Goal: Transaction & Acquisition: Book appointment/travel/reservation

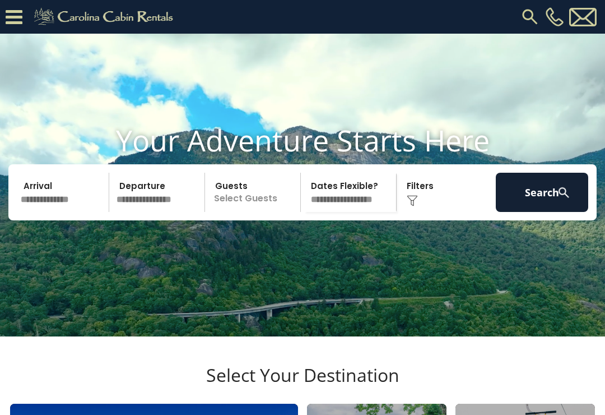
click at [43, 212] on input "text" at bounding box center [63, 192] width 92 height 39
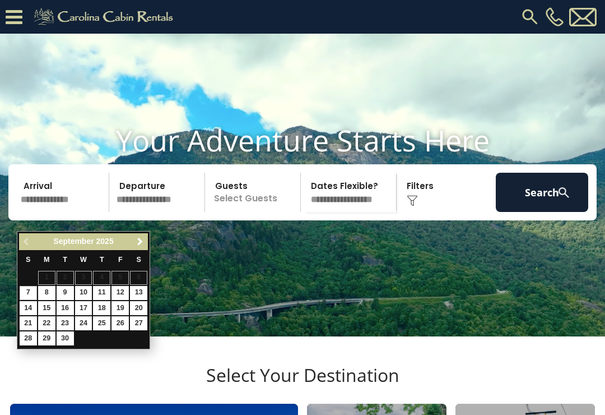
click at [133, 304] on link "20" at bounding box center [138, 308] width 17 height 14
type input "*******"
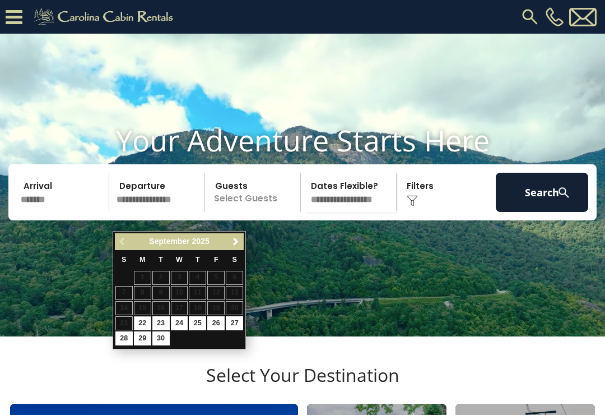
click at [141, 323] on link "22" at bounding box center [142, 323] width 17 height 14
type input "*******"
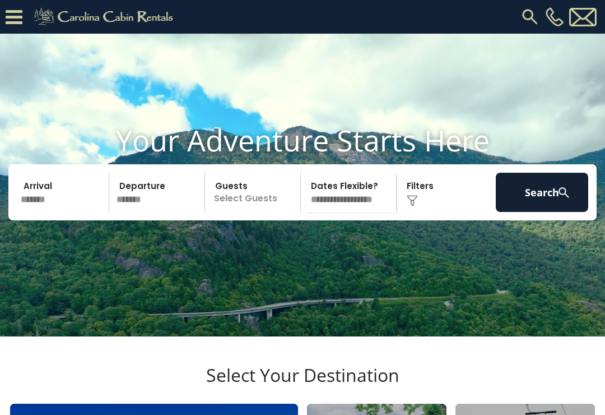
click at [236, 212] on p "Select Guests" at bounding box center [254, 192] width 92 height 39
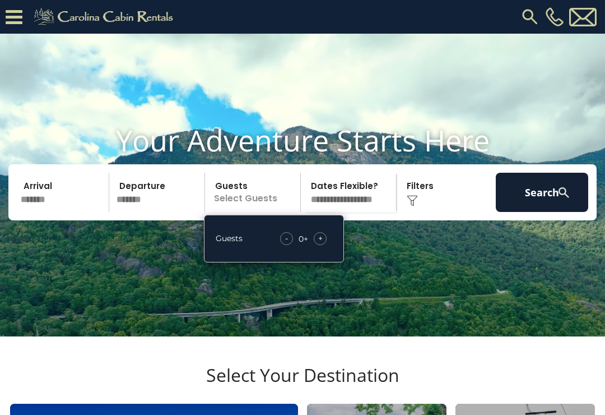
click at [315, 245] on div "+" at bounding box center [320, 238] width 13 height 13
click at [317, 245] on div "+" at bounding box center [320, 238] width 13 height 13
click at [282, 245] on div "-" at bounding box center [287, 238] width 13 height 13
click at [407, 206] on img at bounding box center [412, 200] width 11 height 11
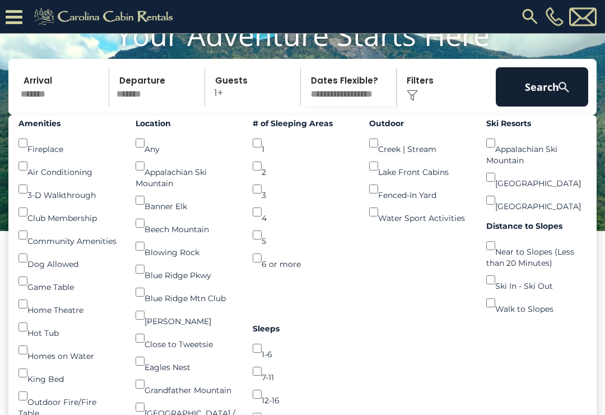
scroll to position [72, 0]
click at [558, 106] on button "Search" at bounding box center [542, 86] width 92 height 39
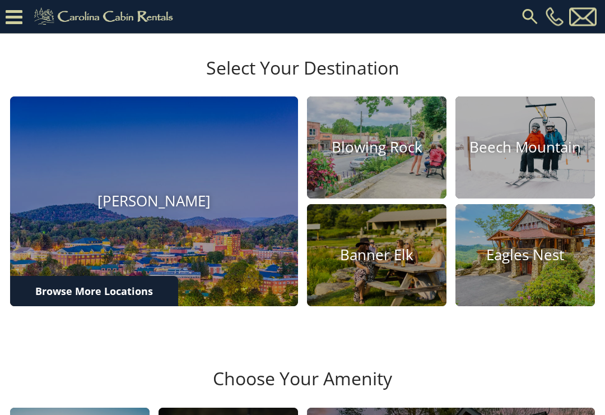
scroll to position [274, 0]
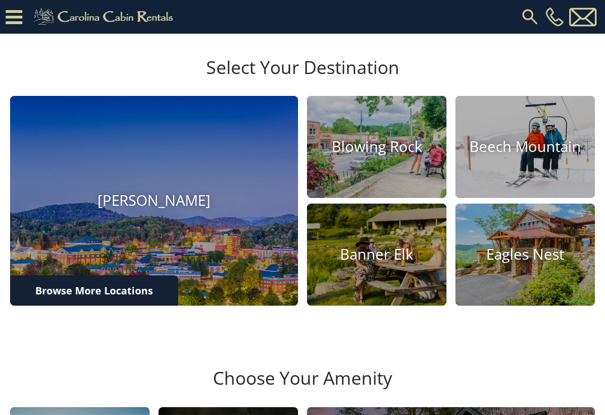
click at [354, 156] on h4 "Blowing Rock" at bounding box center [377, 146] width 140 height 17
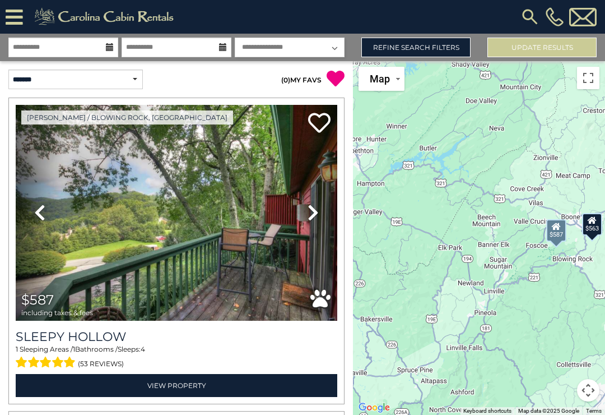
click at [79, 239] on img at bounding box center [177, 213] width 322 height 216
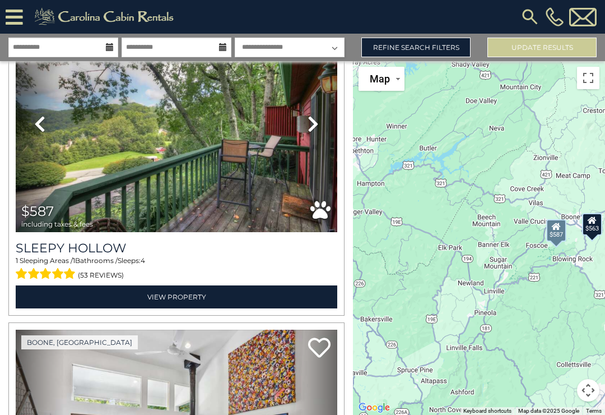
scroll to position [89, 0]
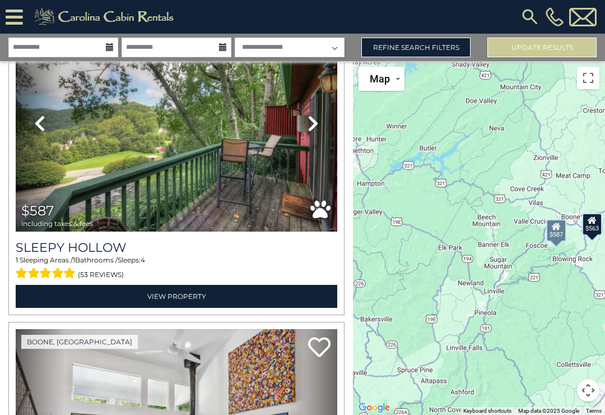
click at [89, 213] on div "$587 including taxes & fees" at bounding box center [59, 215] width 77 height 24
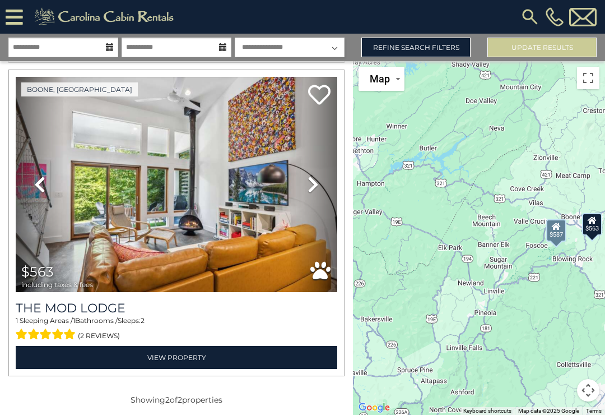
scroll to position [331, 0]
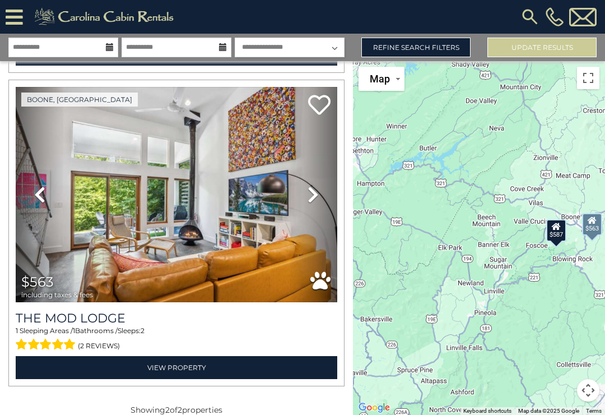
click at [100, 199] on img at bounding box center [177, 195] width 322 height 216
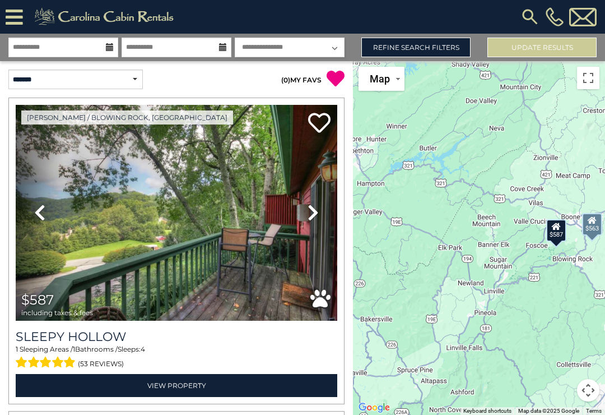
scroll to position [0, 0]
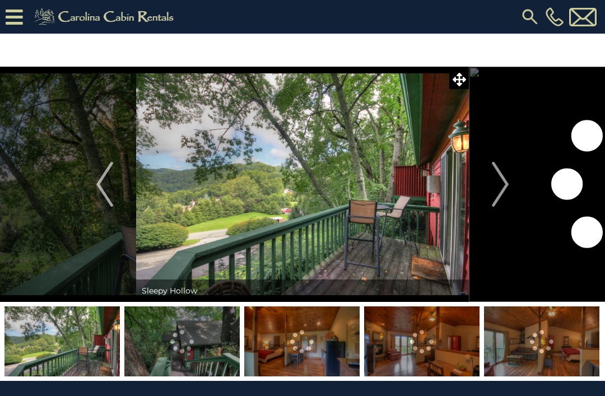
click at [507, 192] on img "Next" at bounding box center [500, 184] width 17 height 45
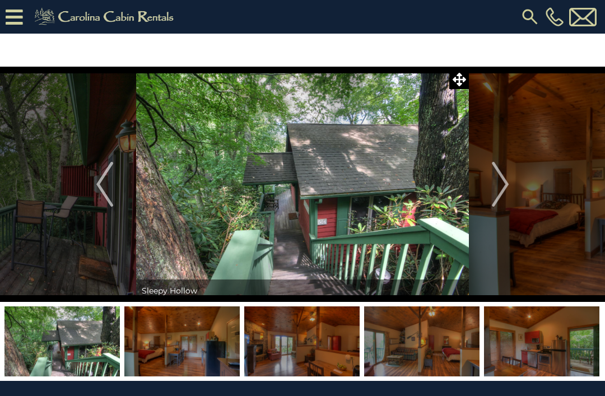
click at [509, 190] on img "Next" at bounding box center [500, 184] width 17 height 45
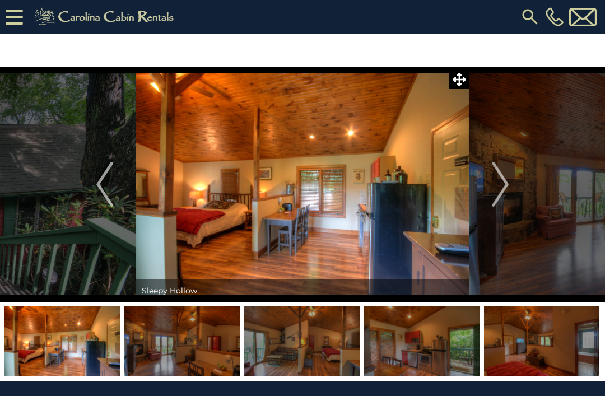
click at [515, 185] on button "Next" at bounding box center [500, 184] width 63 height 235
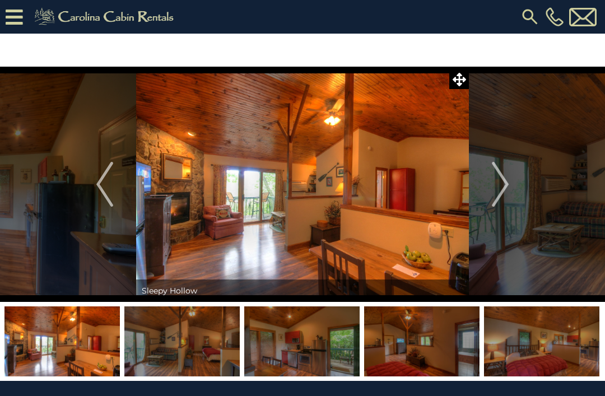
click at [514, 186] on button "Next" at bounding box center [500, 184] width 63 height 235
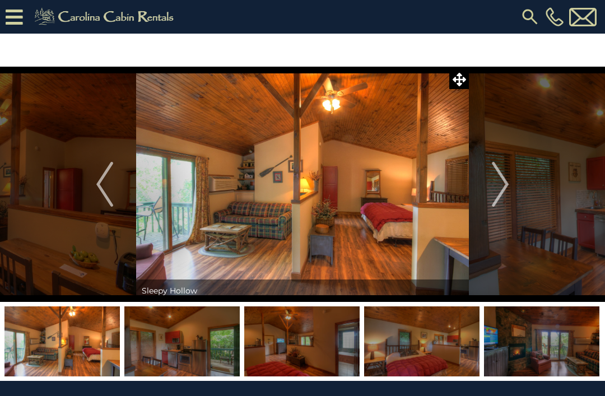
click at [517, 183] on button "Next" at bounding box center [500, 184] width 63 height 235
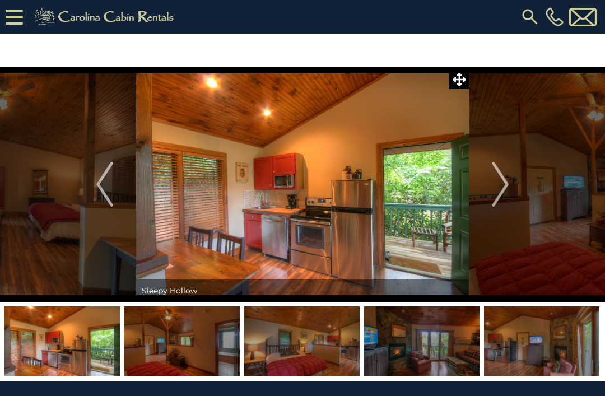
click at [517, 180] on button "Next" at bounding box center [500, 184] width 63 height 235
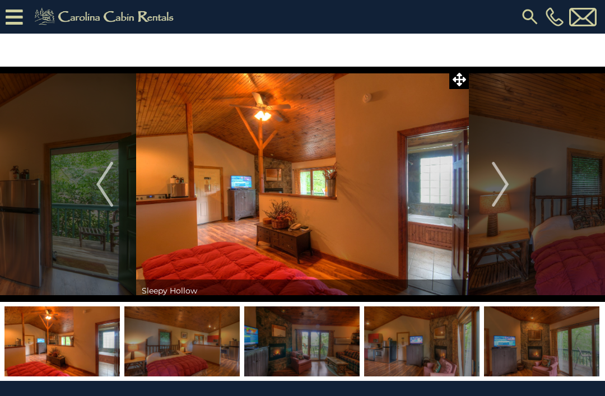
click at [516, 180] on button "Next" at bounding box center [500, 184] width 63 height 235
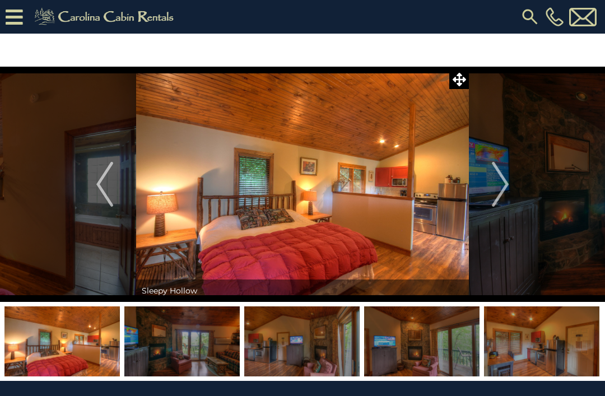
click at [515, 179] on button "Next" at bounding box center [500, 184] width 63 height 235
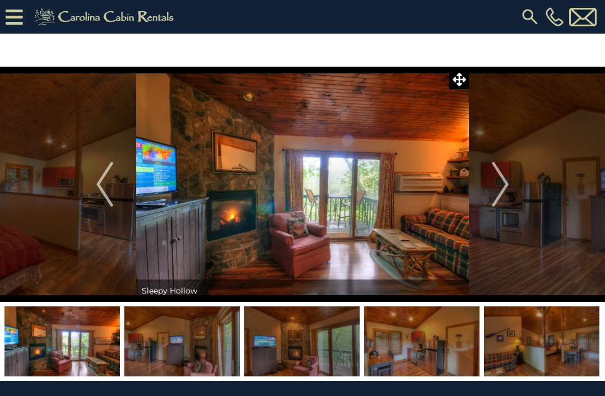
click at [516, 177] on button "Next" at bounding box center [500, 184] width 63 height 235
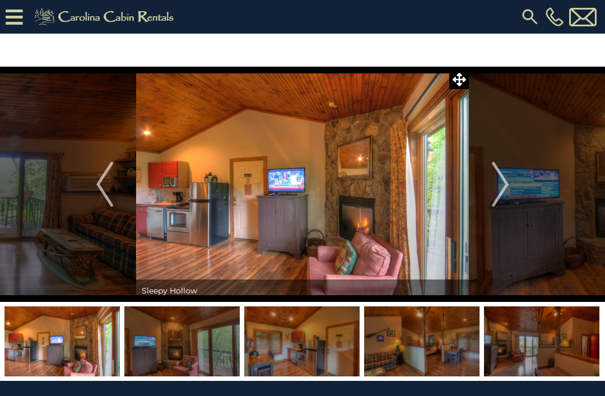
click at [508, 184] on img "Next" at bounding box center [500, 184] width 17 height 45
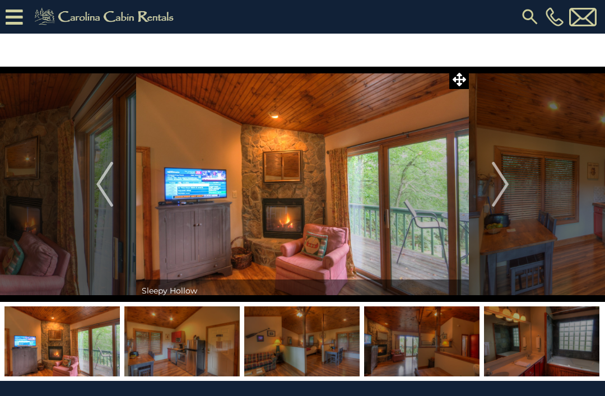
click at [511, 182] on button "Next" at bounding box center [500, 184] width 63 height 235
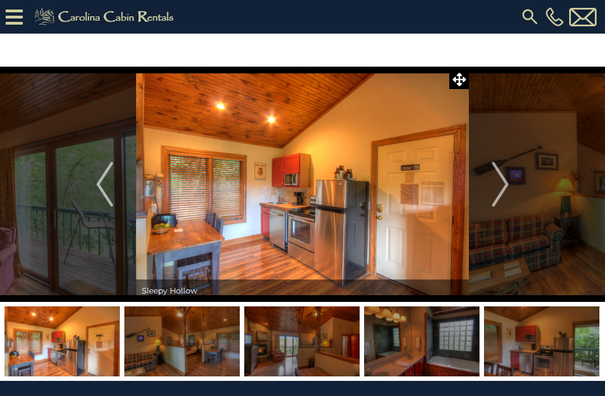
click at [514, 177] on button "Next" at bounding box center [500, 184] width 63 height 235
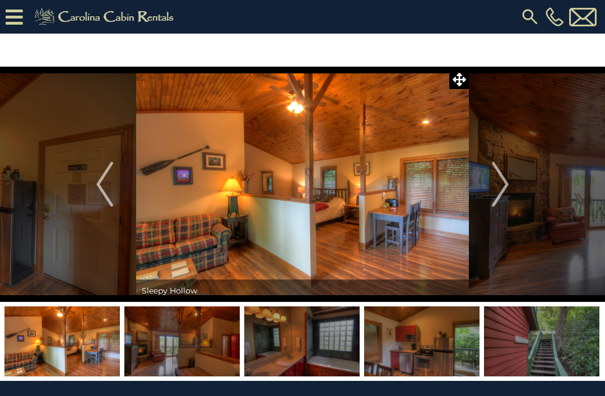
click at [516, 176] on button "Next" at bounding box center [500, 184] width 63 height 235
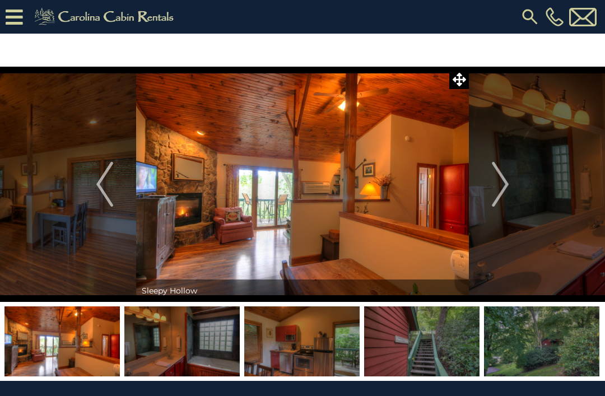
click at [514, 178] on button "Next" at bounding box center [500, 184] width 63 height 235
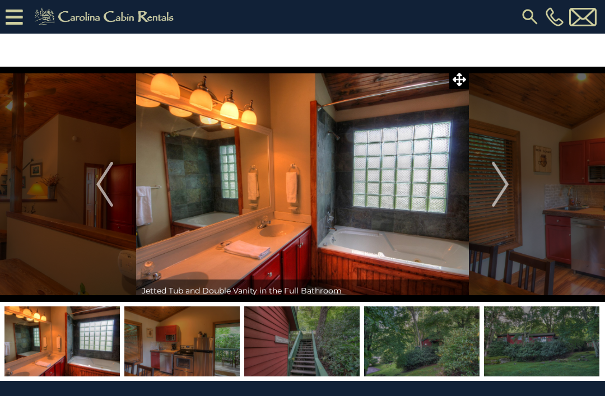
click at [511, 183] on button "Next" at bounding box center [500, 184] width 63 height 235
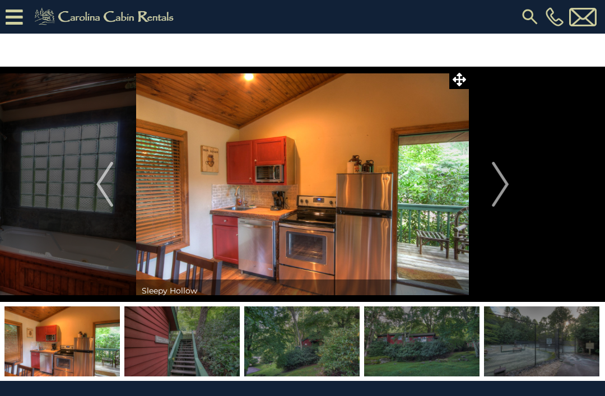
click at [513, 178] on button "Next" at bounding box center [500, 184] width 63 height 235
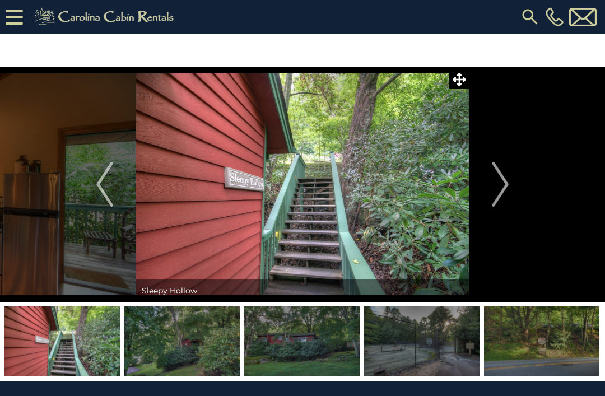
click at [509, 183] on img "Next" at bounding box center [500, 184] width 17 height 45
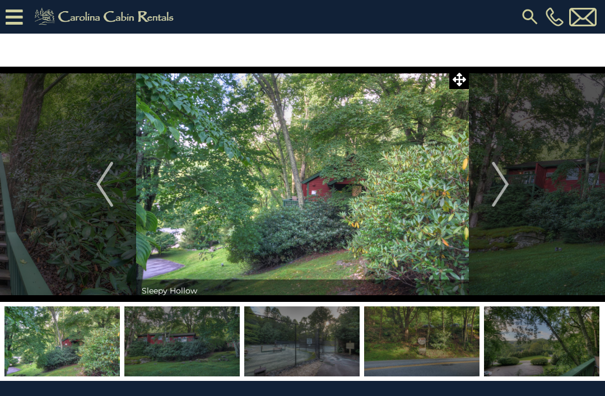
click at [509, 184] on img "Next" at bounding box center [500, 184] width 17 height 45
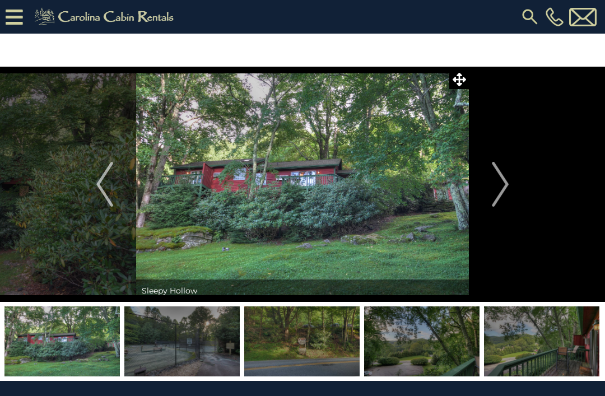
click at [509, 183] on img "Next" at bounding box center [500, 184] width 17 height 45
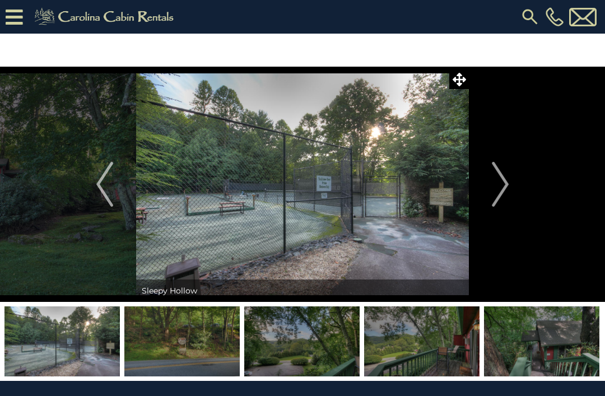
click at [507, 188] on img "Next" at bounding box center [500, 184] width 17 height 45
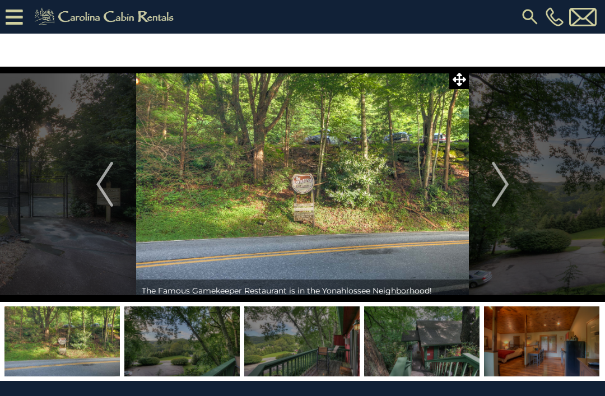
click at [509, 185] on img "Next" at bounding box center [500, 184] width 17 height 45
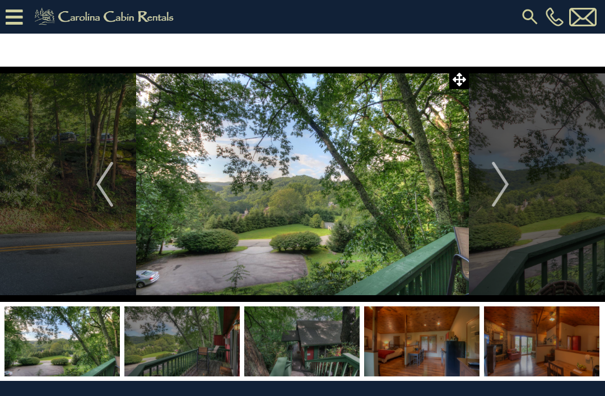
click at [507, 188] on img "Next" at bounding box center [500, 184] width 17 height 45
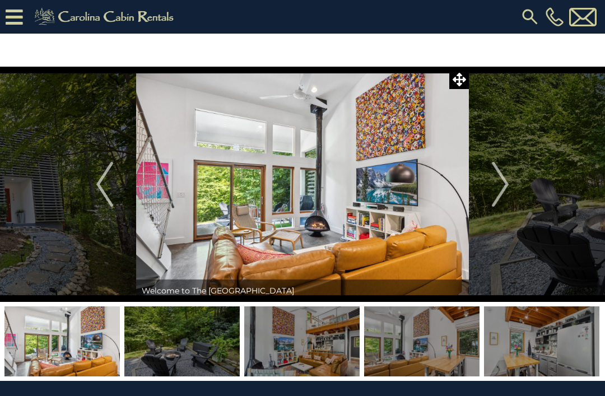
click at [467, 80] on span at bounding box center [459, 79] width 20 height 20
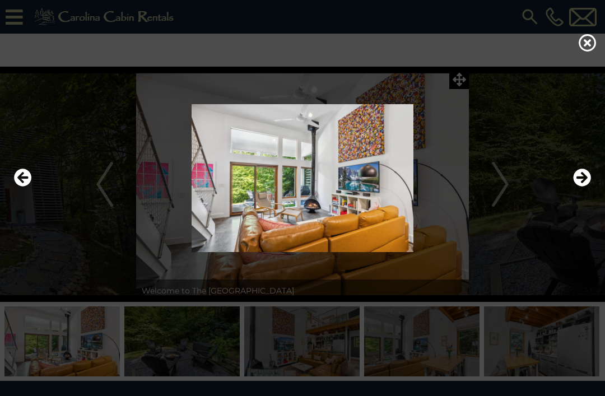
click at [462, 89] on div at bounding box center [302, 178] width 588 height 238
click at [584, 187] on icon "Next" at bounding box center [582, 178] width 18 height 18
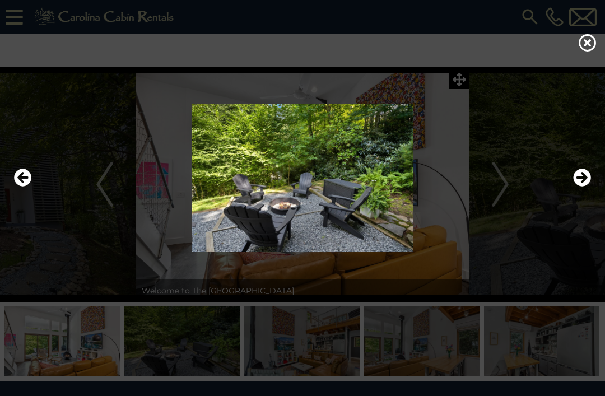
click at [447, 79] on div at bounding box center [302, 178] width 588 height 238
click at [452, 85] on div at bounding box center [302, 178] width 588 height 238
click at [586, 187] on icon "Next" at bounding box center [582, 178] width 18 height 18
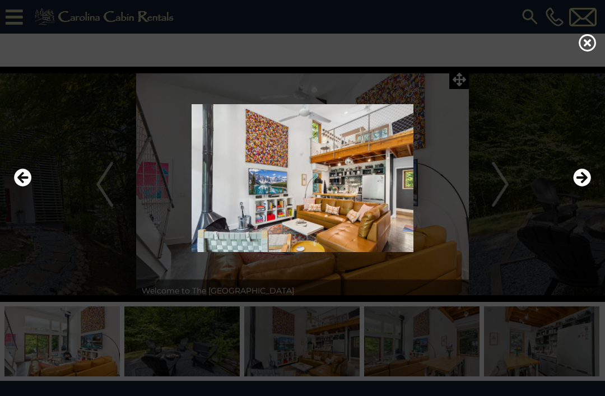
click at [584, 187] on icon "Next" at bounding box center [582, 178] width 18 height 18
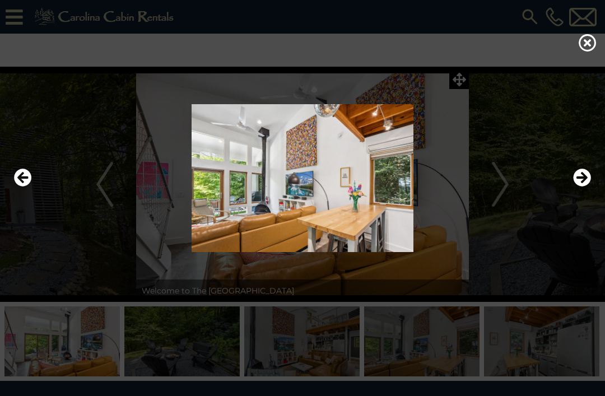
click at [582, 187] on icon "Next" at bounding box center [582, 178] width 18 height 18
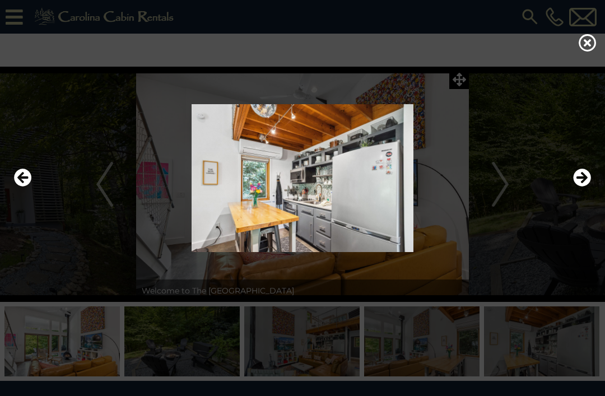
click at [584, 187] on icon "Next" at bounding box center [582, 178] width 18 height 18
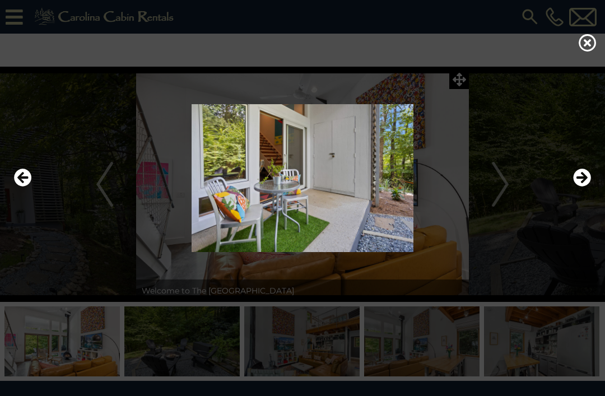
click at [582, 187] on icon "Next" at bounding box center [582, 178] width 18 height 18
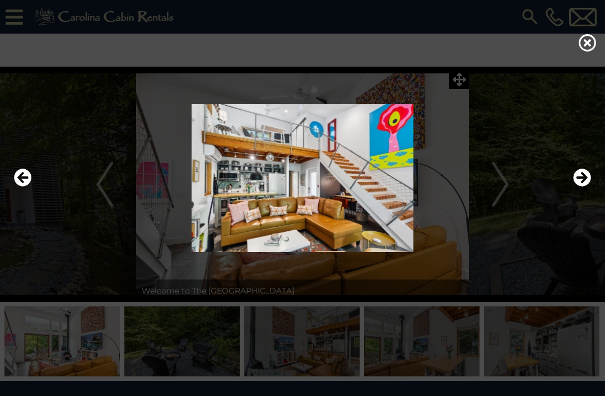
click at [584, 187] on icon "Next" at bounding box center [582, 178] width 18 height 18
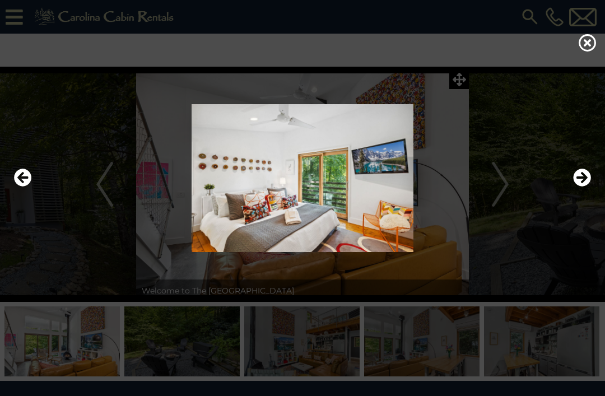
click at [583, 187] on icon "Next" at bounding box center [582, 178] width 18 height 18
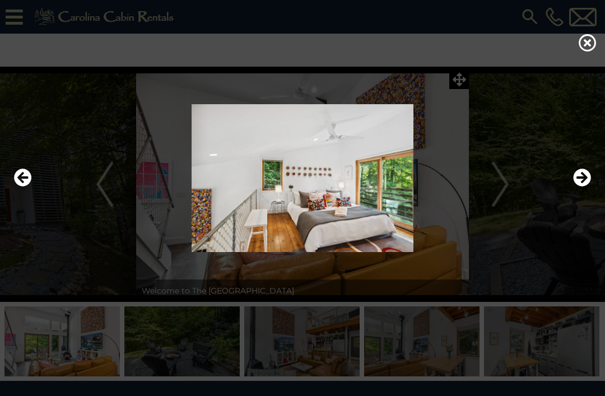
click at [585, 187] on icon "Next" at bounding box center [582, 178] width 18 height 18
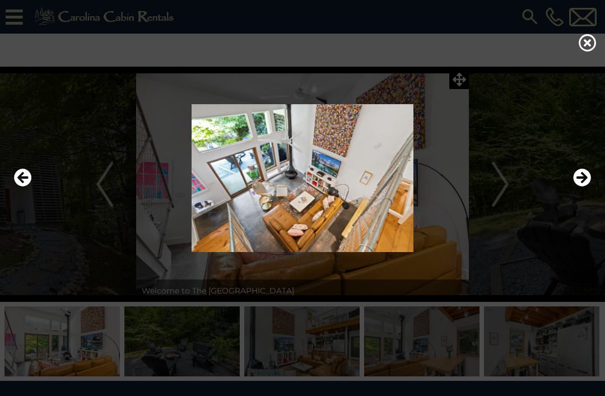
click at [584, 187] on icon "Next" at bounding box center [582, 178] width 18 height 18
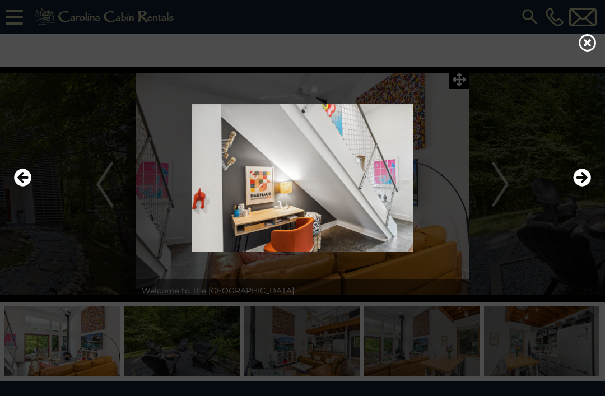
click at [584, 187] on icon "Next" at bounding box center [582, 178] width 18 height 18
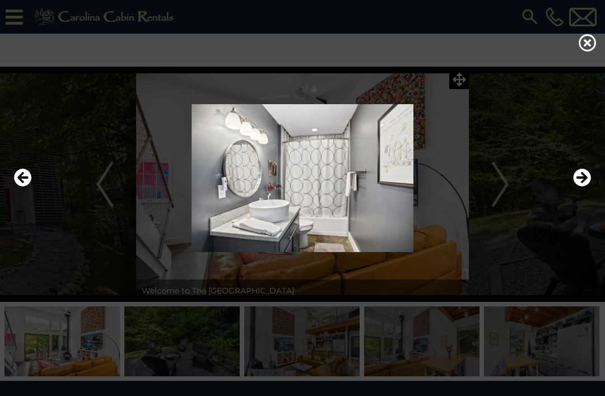
click at [579, 187] on icon "Next" at bounding box center [582, 178] width 18 height 18
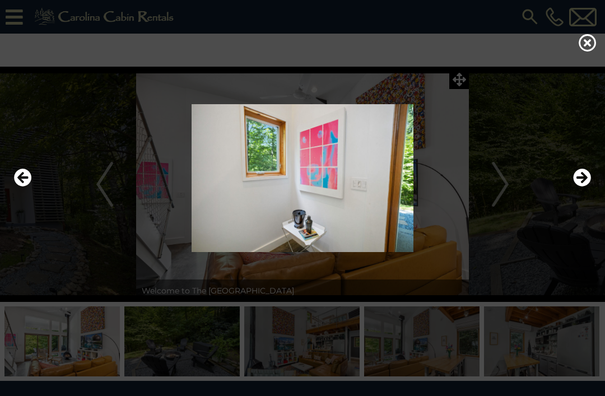
click at [582, 187] on icon "Next" at bounding box center [582, 178] width 18 height 18
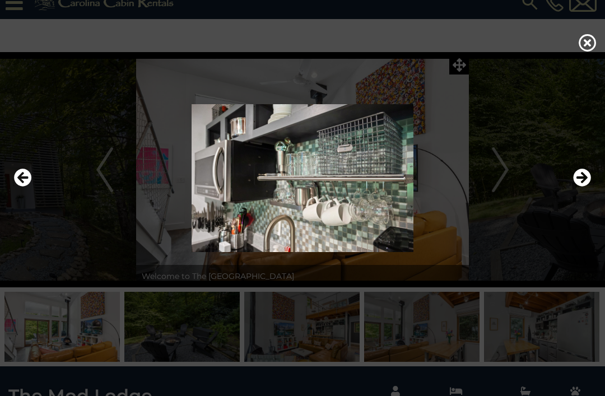
scroll to position [13, 0]
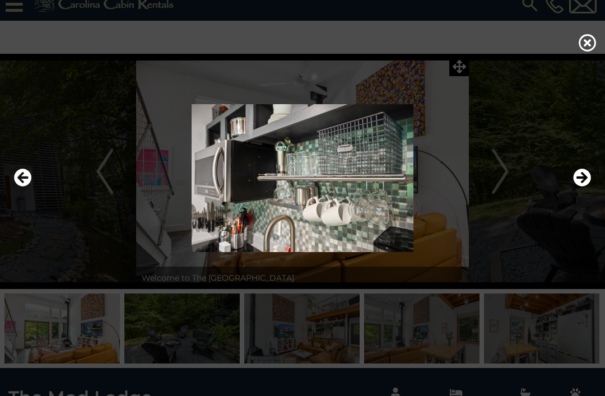
click at [22, 187] on icon "Previous" at bounding box center [23, 178] width 18 height 18
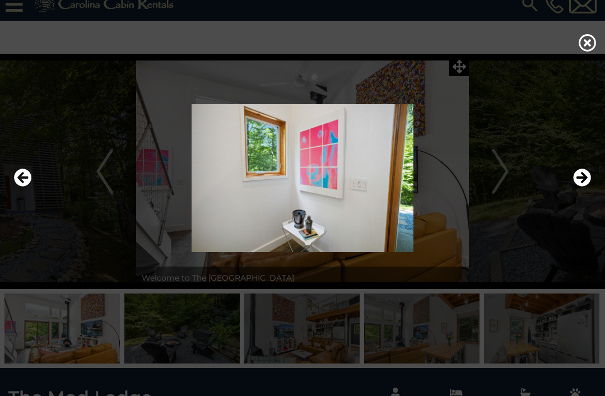
click at [587, 52] on icon at bounding box center [588, 43] width 18 height 18
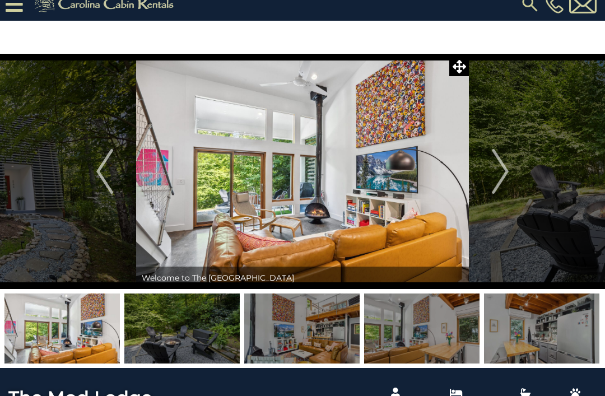
click at [451, 66] on span at bounding box center [459, 67] width 20 height 20
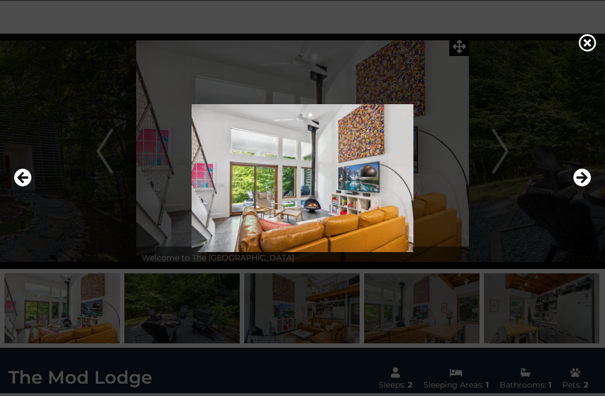
scroll to position [34, 0]
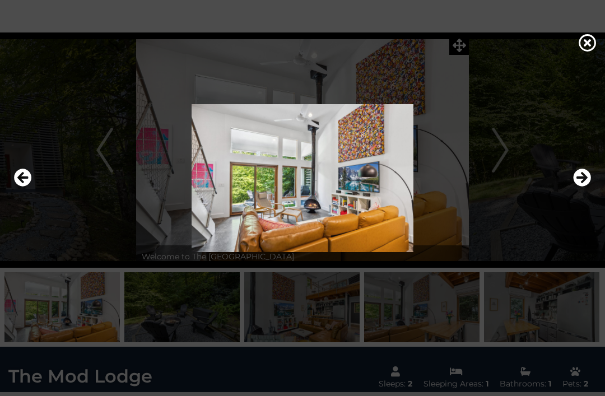
click at [510, 158] on img at bounding box center [302, 178] width 583 height 148
click at [584, 187] on icon "Next" at bounding box center [582, 178] width 18 height 18
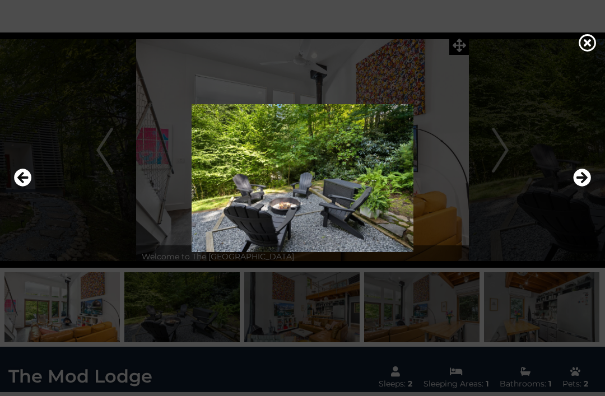
click at [587, 187] on icon "Next" at bounding box center [582, 178] width 18 height 18
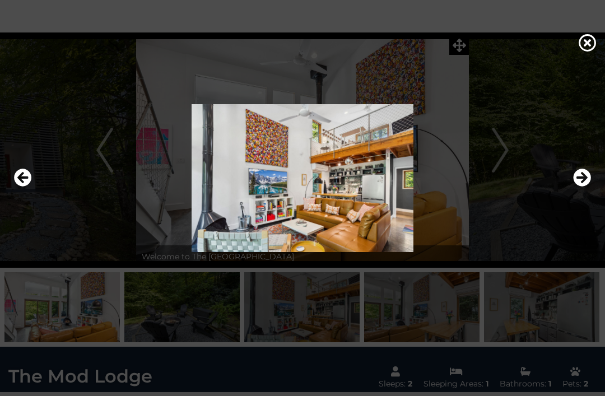
click at [582, 187] on icon "Next" at bounding box center [582, 178] width 18 height 18
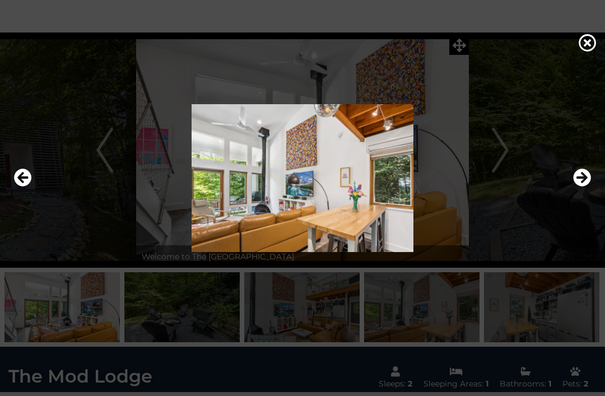
click at [586, 187] on icon "Next" at bounding box center [582, 178] width 18 height 18
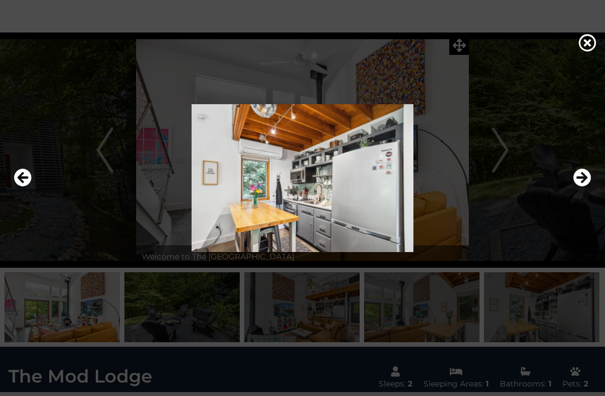
click at [583, 182] on button "Next" at bounding box center [582, 178] width 18 height 26
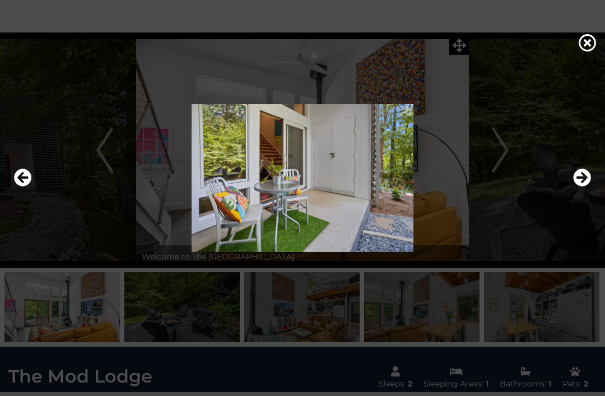
click at [587, 182] on button "Next" at bounding box center [582, 178] width 18 height 26
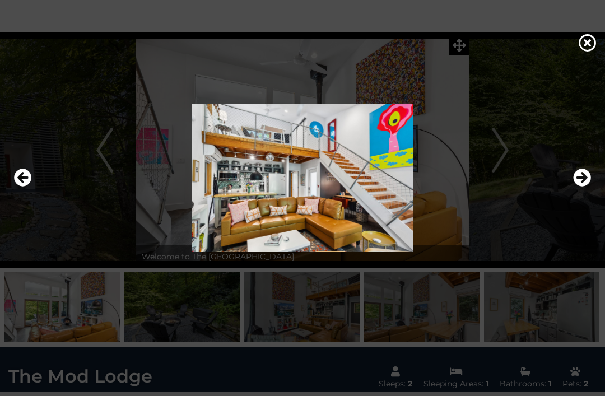
click at [585, 186] on icon "Next" at bounding box center [582, 178] width 18 height 18
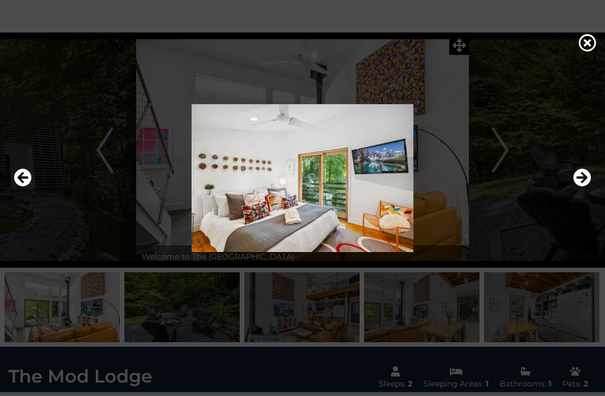
click at [587, 186] on icon "Next" at bounding box center [582, 178] width 18 height 18
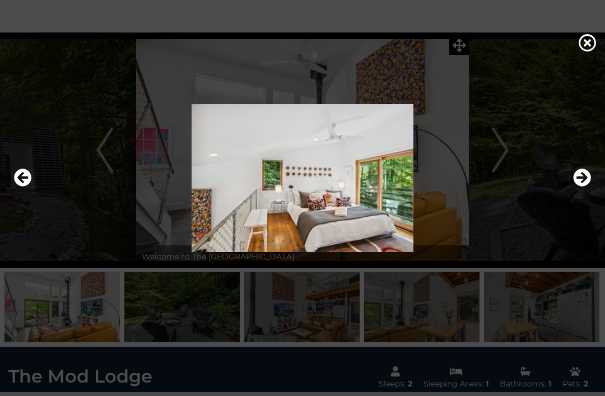
click at [584, 183] on button "Next" at bounding box center [582, 178] width 18 height 26
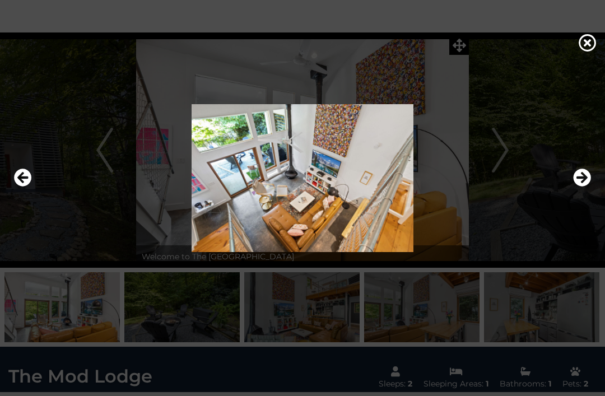
click at [24, 187] on icon "Previous" at bounding box center [23, 178] width 18 height 18
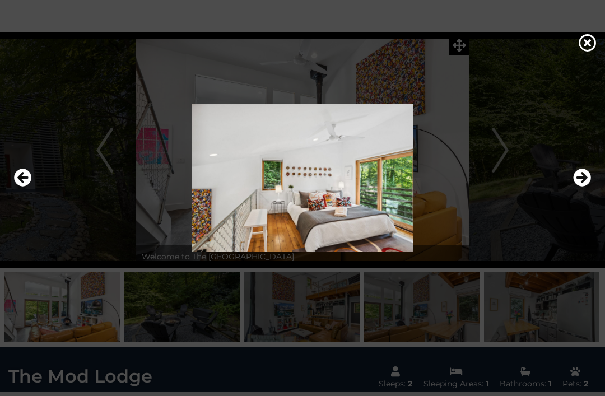
click at [584, 187] on icon "Next" at bounding box center [582, 178] width 18 height 18
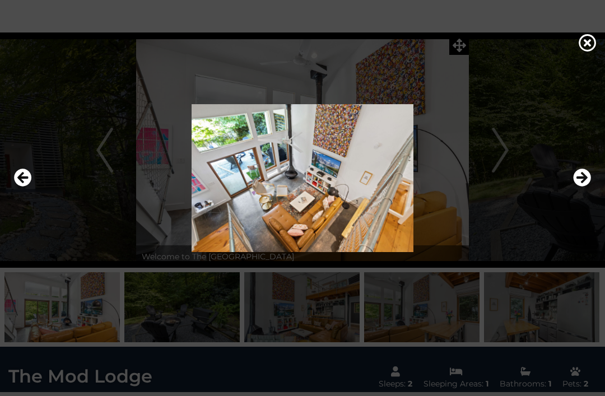
click at [584, 187] on icon "Next" at bounding box center [582, 178] width 18 height 18
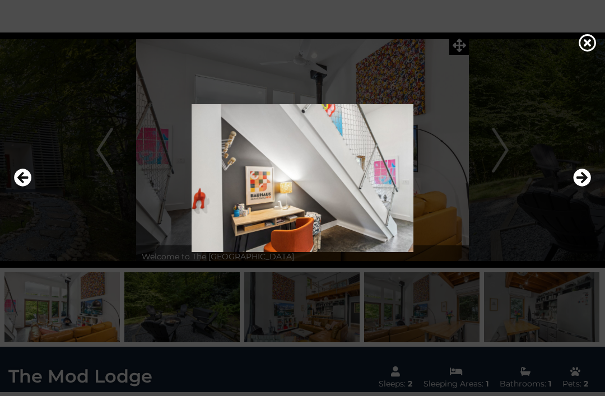
click at [583, 187] on icon "Next" at bounding box center [582, 178] width 18 height 18
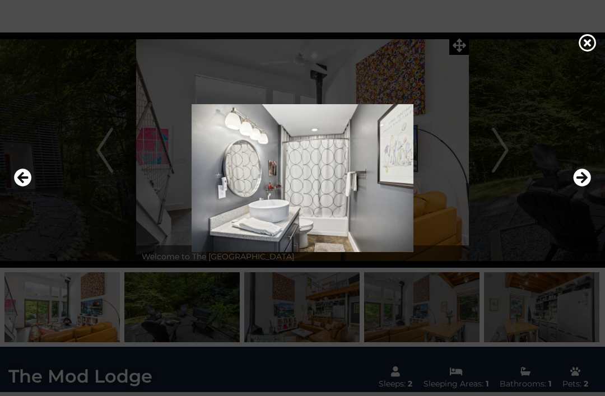
click at [582, 187] on icon "Next" at bounding box center [582, 178] width 18 height 18
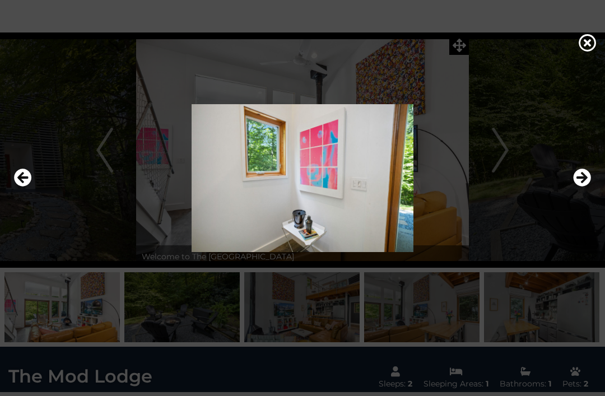
click at [585, 185] on icon "Next" at bounding box center [582, 178] width 18 height 18
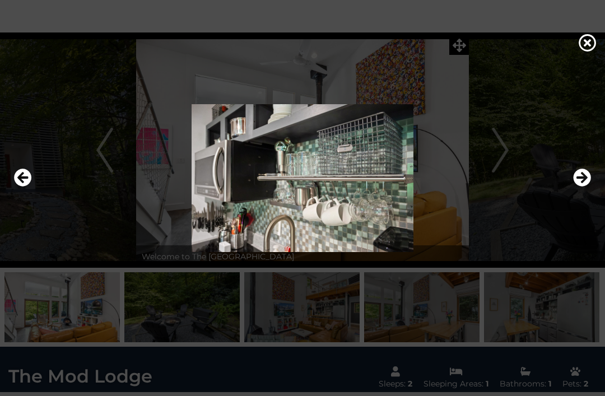
click at [583, 186] on icon "Next" at bounding box center [582, 178] width 18 height 18
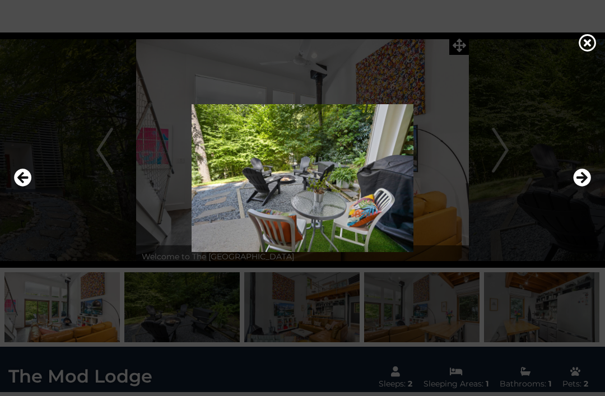
click at [586, 179] on img at bounding box center [302, 178] width 583 height 148
click at [581, 187] on icon "Next" at bounding box center [582, 178] width 18 height 18
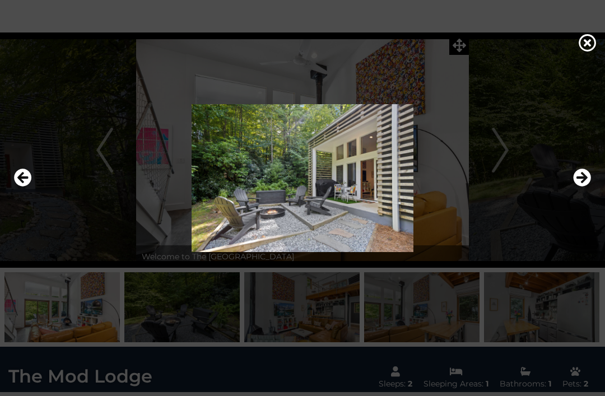
click at [588, 185] on icon "Next" at bounding box center [582, 178] width 18 height 18
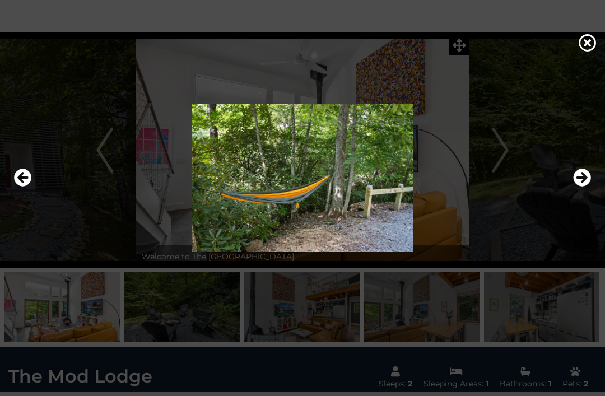
click at [587, 181] on img at bounding box center [302, 178] width 583 height 148
click at [583, 187] on icon "Next" at bounding box center [582, 178] width 18 height 18
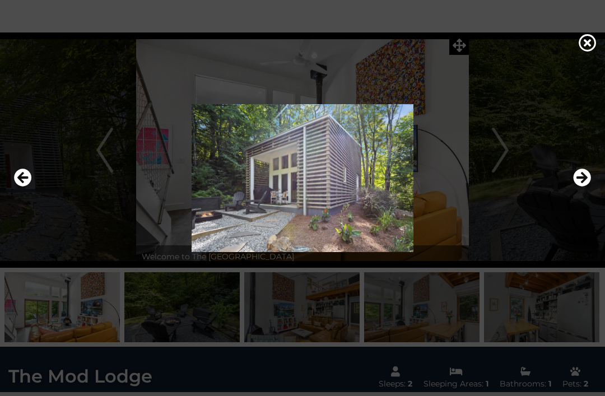
click at [585, 182] on button "Next" at bounding box center [582, 178] width 18 height 26
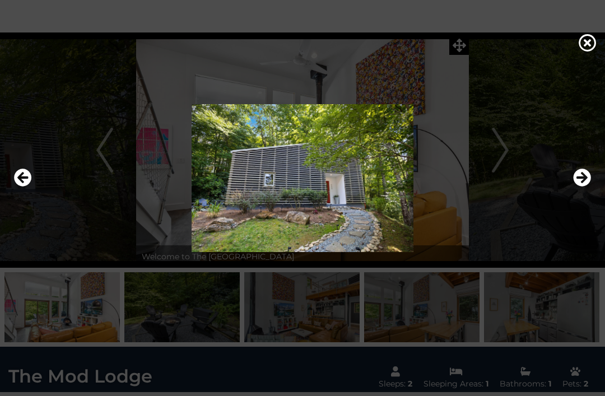
click at [583, 179] on img at bounding box center [302, 178] width 583 height 148
click at [582, 187] on icon "Next" at bounding box center [582, 178] width 18 height 18
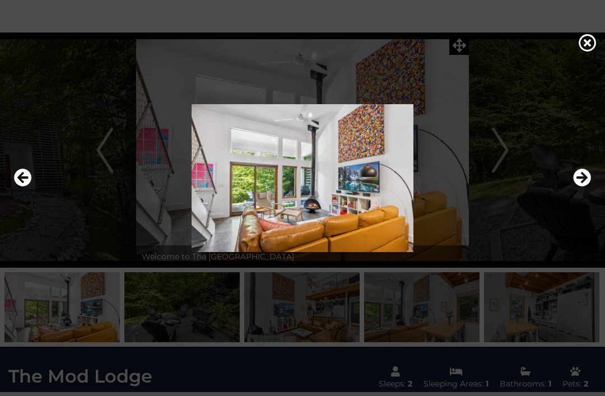
click at [585, 187] on icon "Next" at bounding box center [582, 178] width 18 height 18
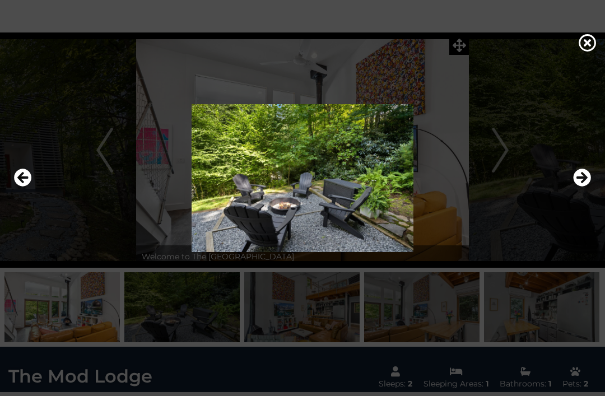
click at [585, 187] on icon "Next" at bounding box center [582, 178] width 18 height 18
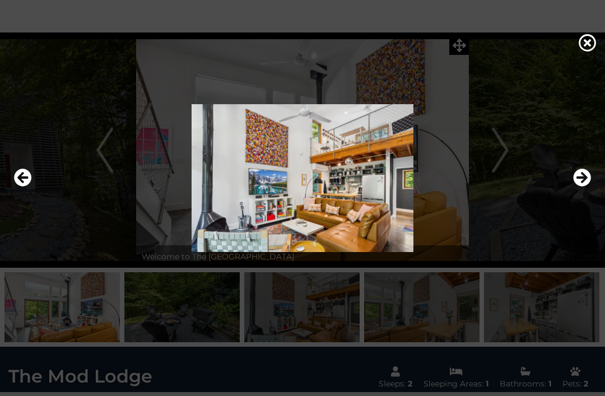
click at [583, 52] on icon at bounding box center [588, 43] width 18 height 18
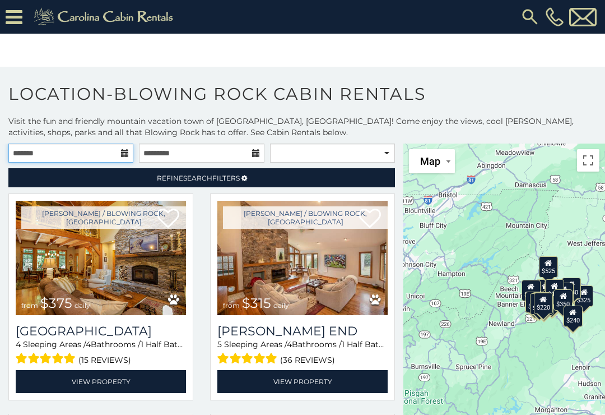
click at [47, 155] on input "text" at bounding box center [70, 152] width 125 height 19
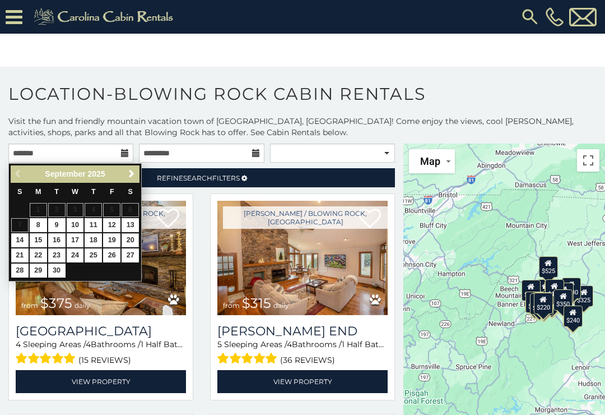
click at [126, 239] on link "20" at bounding box center [130, 240] width 17 height 14
type input "**********"
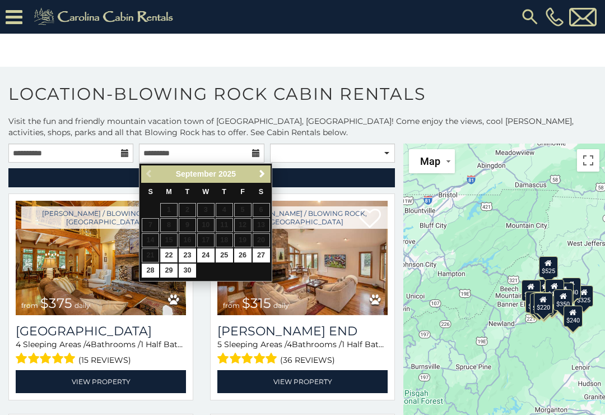
click at [166, 253] on link "22" at bounding box center [168, 255] width 17 height 14
type input "**********"
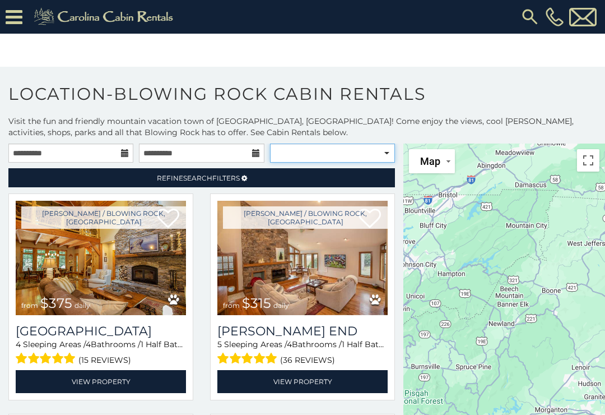
click at [293, 158] on select "**********" at bounding box center [332, 152] width 125 height 19
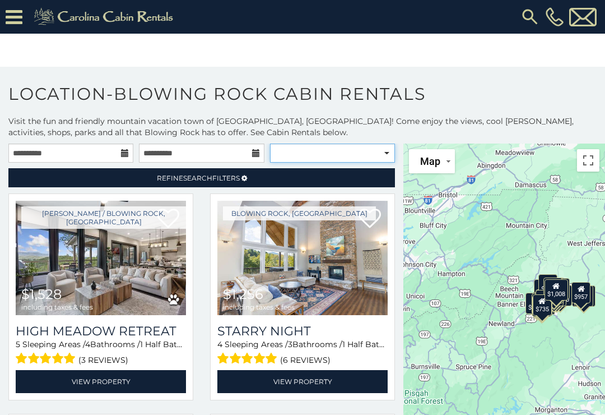
select select "**********"
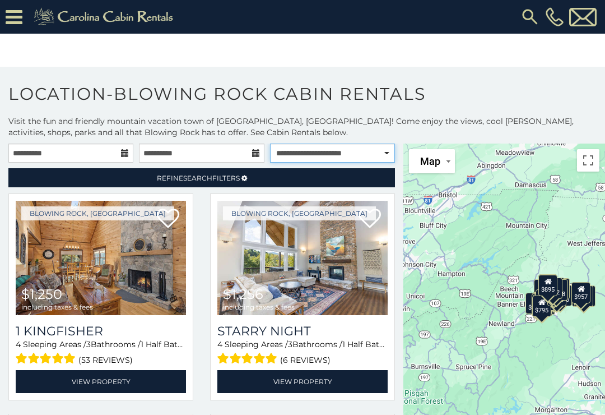
click at [304, 149] on select "**********" at bounding box center [332, 152] width 125 height 19
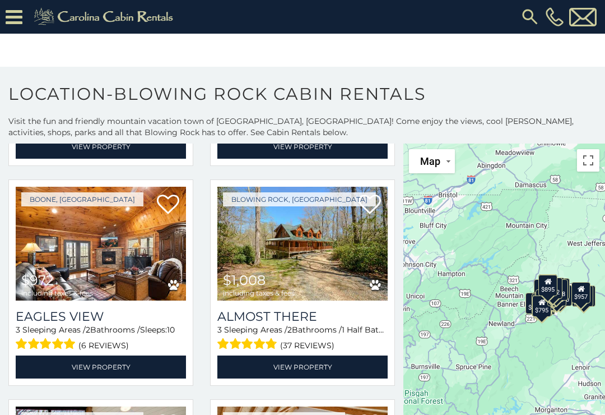
scroll to position [2877, 0]
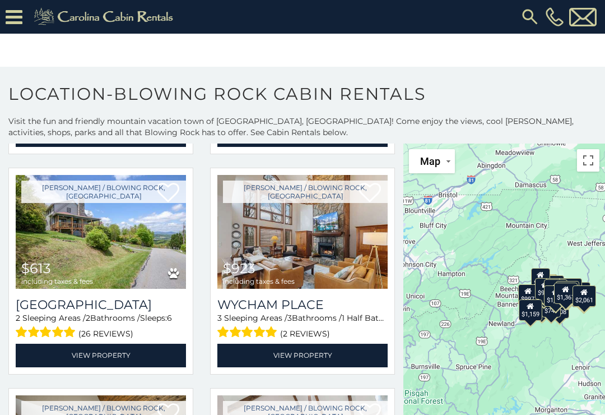
scroll to position [5084, 0]
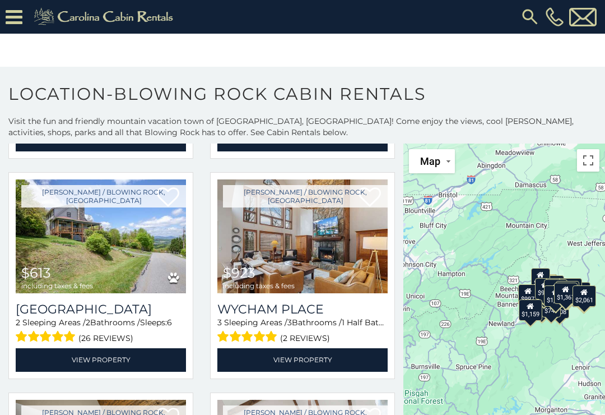
click at [39, 258] on img at bounding box center [101, 236] width 170 height 114
click at [75, 244] on img at bounding box center [101, 236] width 170 height 114
click at [52, 361] on link "View Property" at bounding box center [101, 359] width 170 height 23
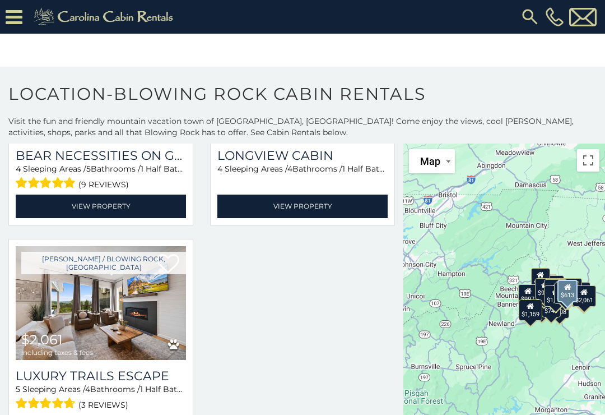
scroll to position [6342, 0]
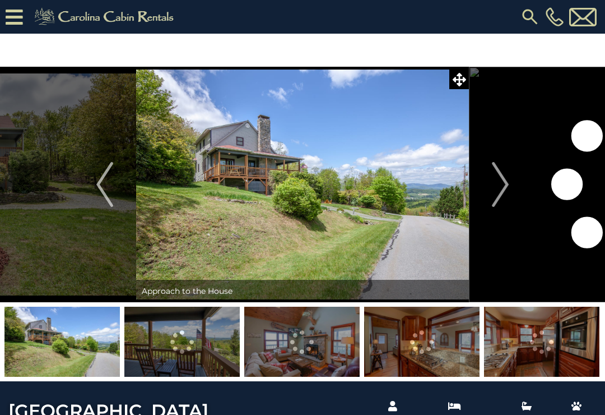
click at [175, 248] on img at bounding box center [302, 184] width 333 height 235
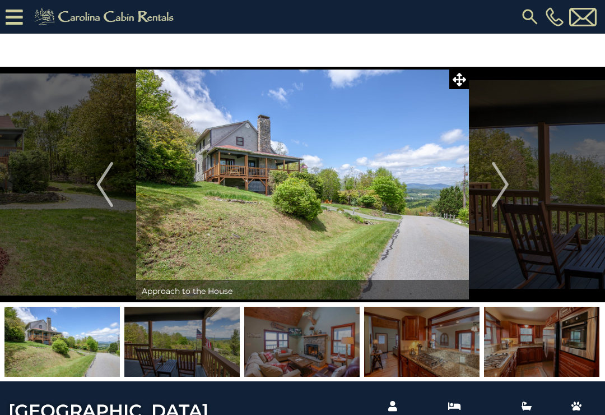
click at [499, 191] on img "Next" at bounding box center [500, 184] width 17 height 45
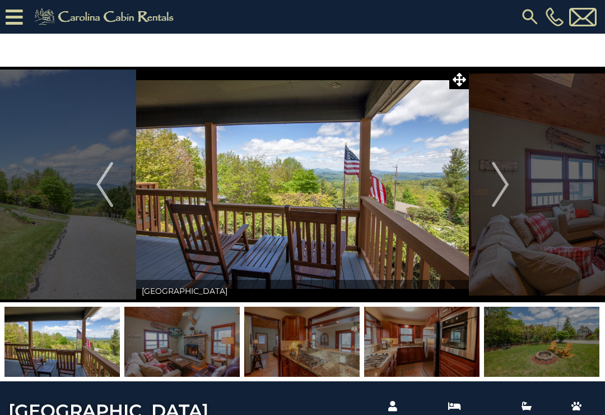
click at [509, 188] on img "Next" at bounding box center [500, 184] width 17 height 45
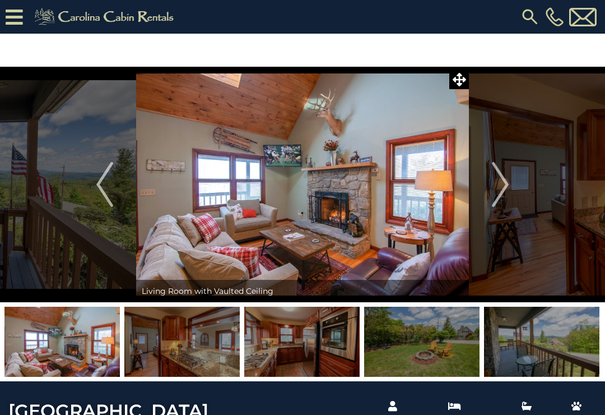
click at [510, 184] on button "Next" at bounding box center [500, 184] width 63 height 235
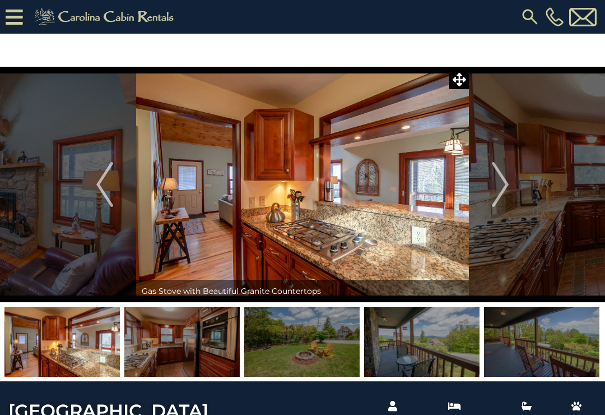
click at [505, 185] on img "Next" at bounding box center [500, 184] width 17 height 45
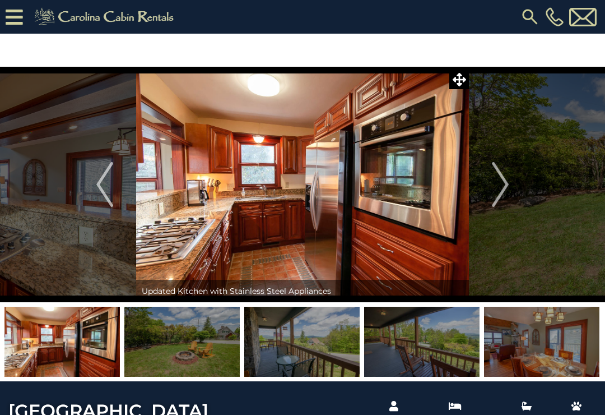
click at [503, 187] on img "Next" at bounding box center [500, 184] width 17 height 45
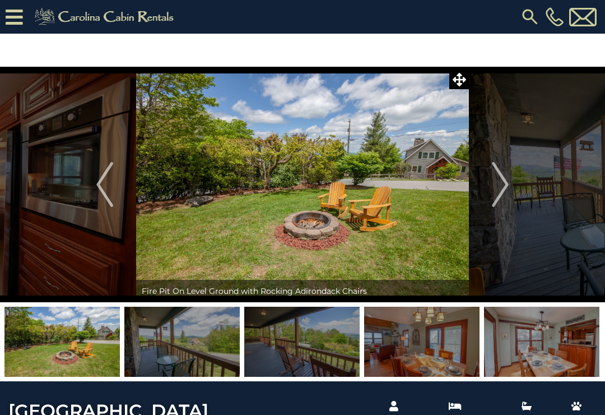
click at [503, 187] on img "Next" at bounding box center [500, 184] width 17 height 45
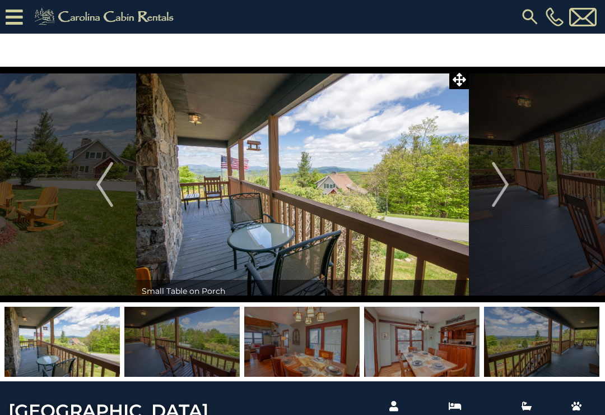
click at [509, 180] on img "Next" at bounding box center [500, 184] width 17 height 45
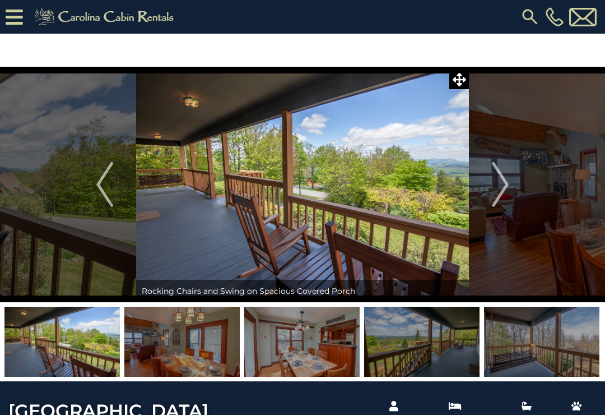
click at [503, 184] on img "Next" at bounding box center [500, 184] width 17 height 45
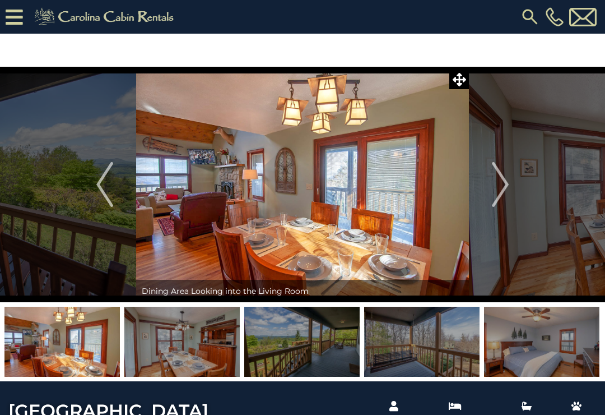
click at [505, 183] on img "Next" at bounding box center [500, 184] width 17 height 45
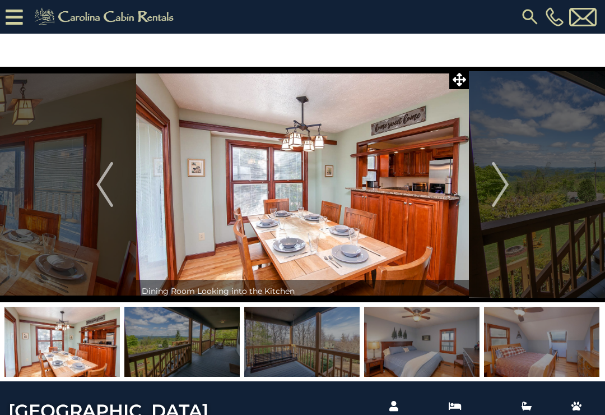
click at [507, 188] on img "Next" at bounding box center [500, 184] width 17 height 45
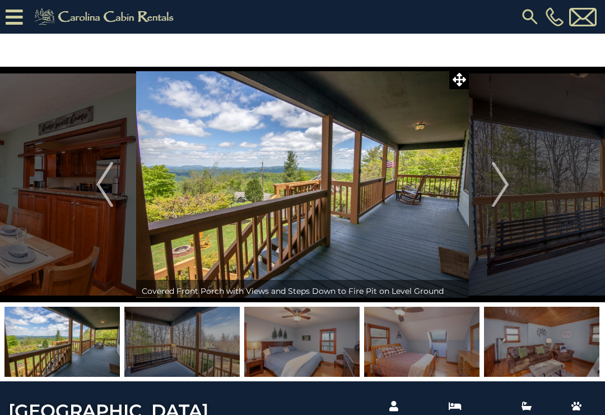
click at [509, 188] on img "Next" at bounding box center [500, 184] width 17 height 45
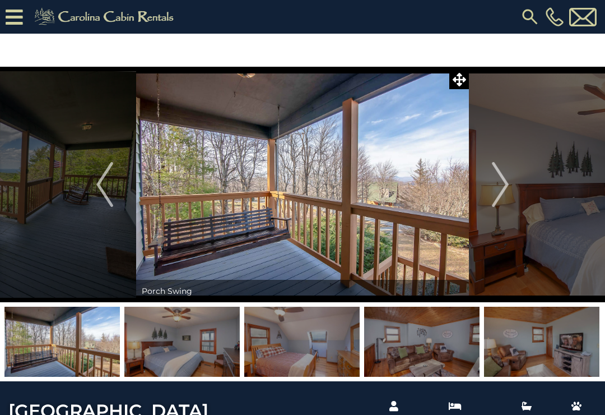
click at [509, 180] on img "Next" at bounding box center [500, 184] width 17 height 45
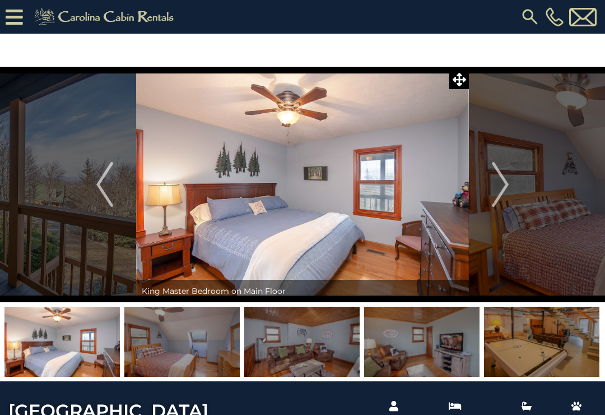
click at [510, 182] on button "Next" at bounding box center [500, 184] width 63 height 235
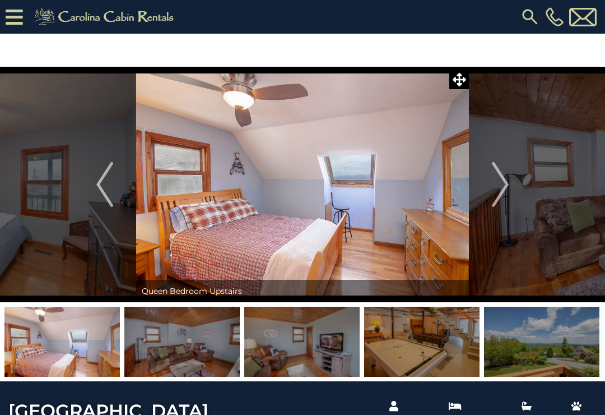
click at [504, 184] on img "Next" at bounding box center [500, 184] width 17 height 45
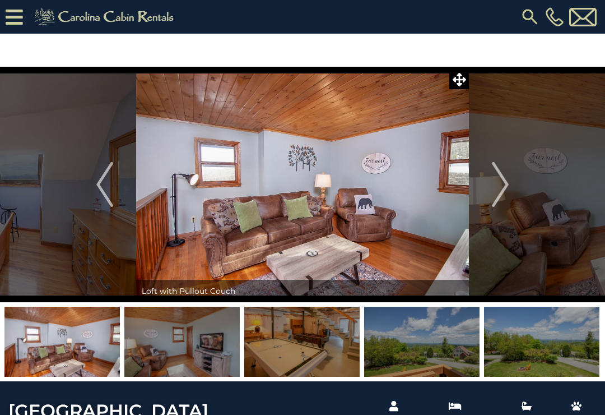
click at [508, 187] on img "Next" at bounding box center [500, 184] width 17 height 45
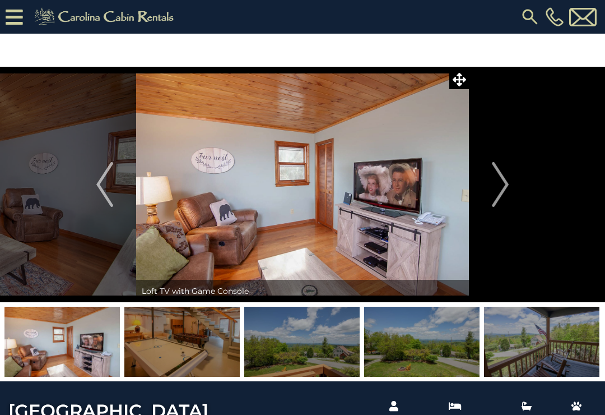
click at [514, 180] on button "Next" at bounding box center [500, 184] width 63 height 235
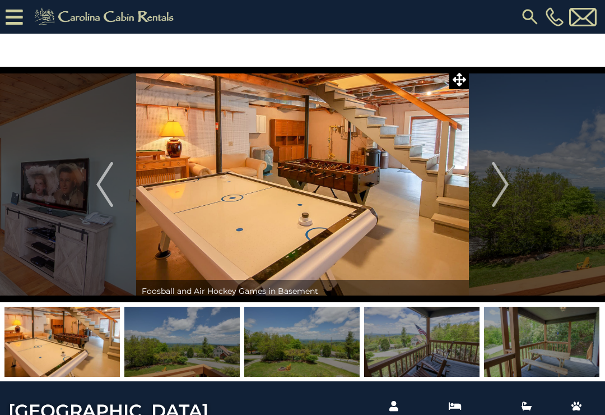
click at [516, 177] on button "Next" at bounding box center [500, 184] width 63 height 235
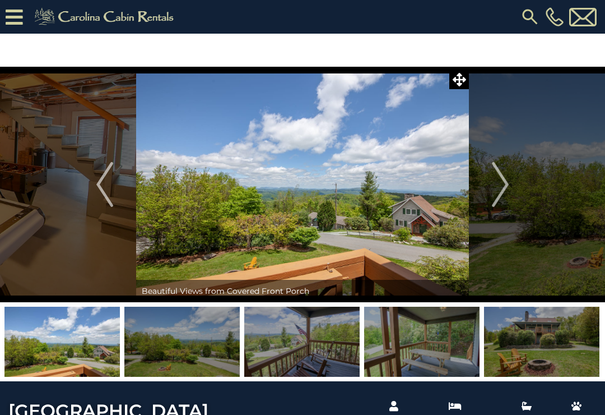
click at [515, 177] on button "Next" at bounding box center [500, 184] width 63 height 235
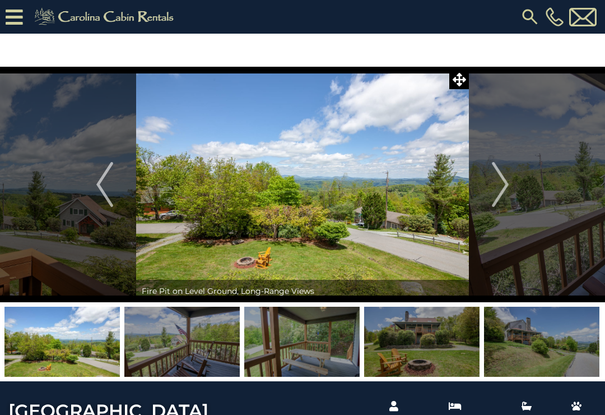
click at [512, 177] on button "Next" at bounding box center [500, 184] width 63 height 235
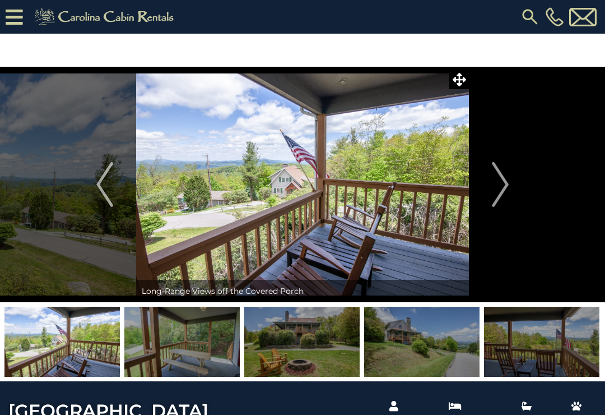
click at [512, 180] on button "Next" at bounding box center [500, 184] width 63 height 235
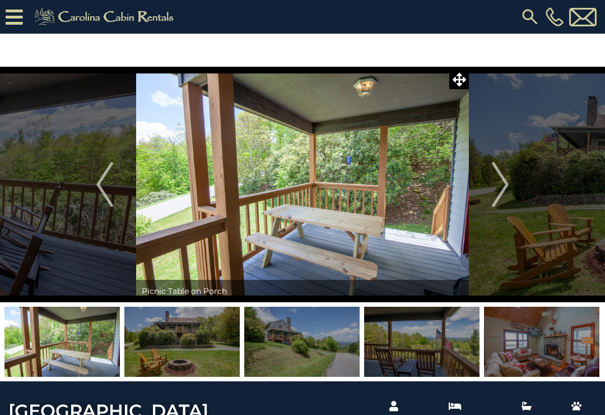
click at [510, 182] on button "Next" at bounding box center [500, 184] width 63 height 235
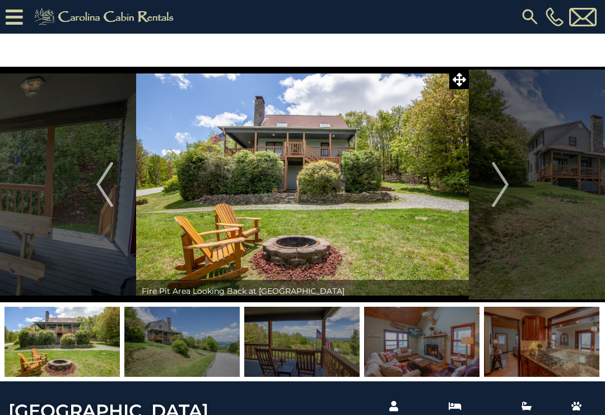
click at [511, 178] on button "Next" at bounding box center [500, 184] width 63 height 235
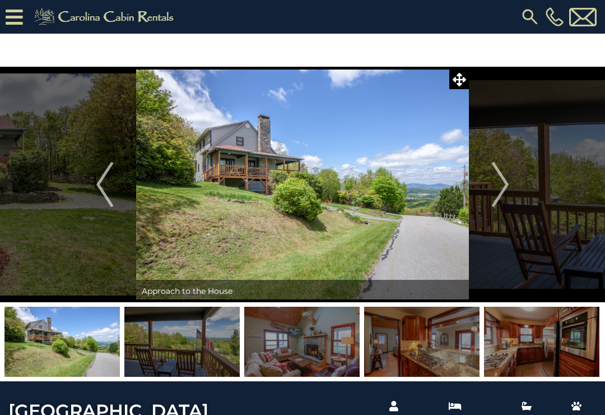
click at [512, 178] on button "Next" at bounding box center [500, 184] width 63 height 235
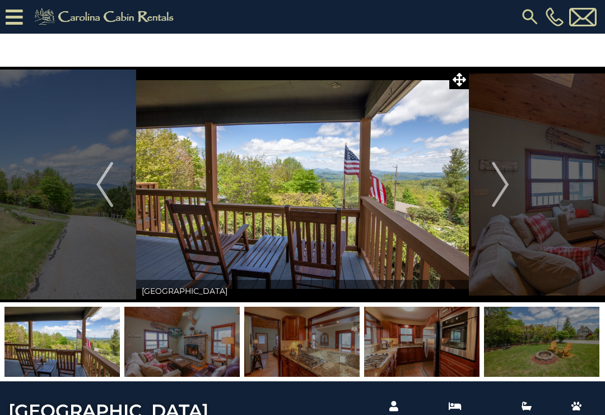
click at [102, 199] on img "Previous" at bounding box center [104, 184] width 17 height 45
